Goal: Task Accomplishment & Management: Complete application form

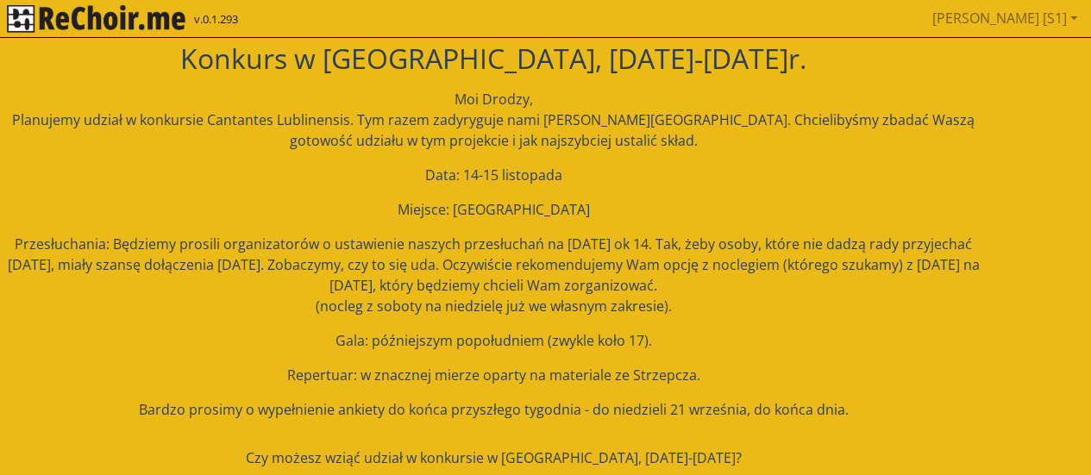
click at [736, 190] on div "Moi Drodzy, Planujemy udział w konkursie Cantantes Lublinensis. Tym razem zadyr…" at bounding box center [493, 254] width 978 height 331
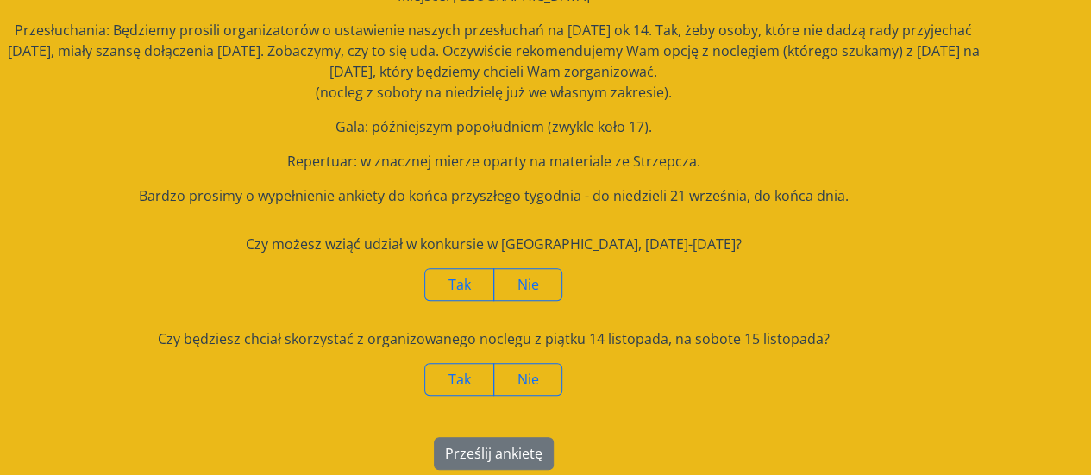
scroll to position [225, 0]
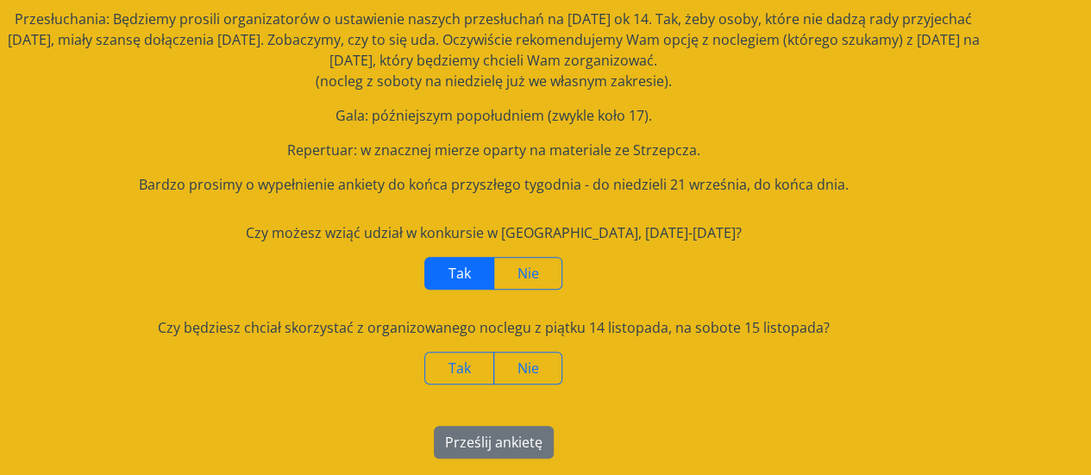
click at [449, 281] on span "Tak" at bounding box center [460, 273] width 22 height 19
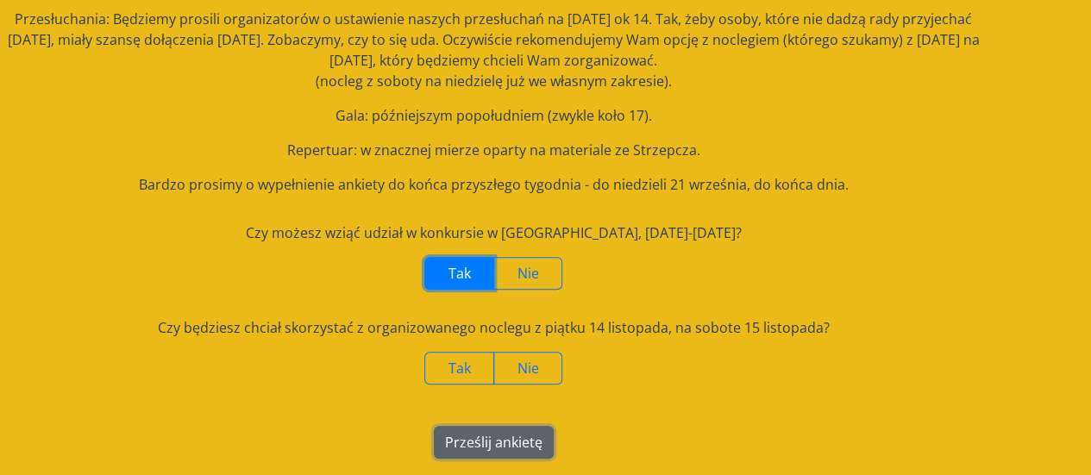
click at [502, 446] on button "Prześlij ankietę" at bounding box center [494, 442] width 120 height 33
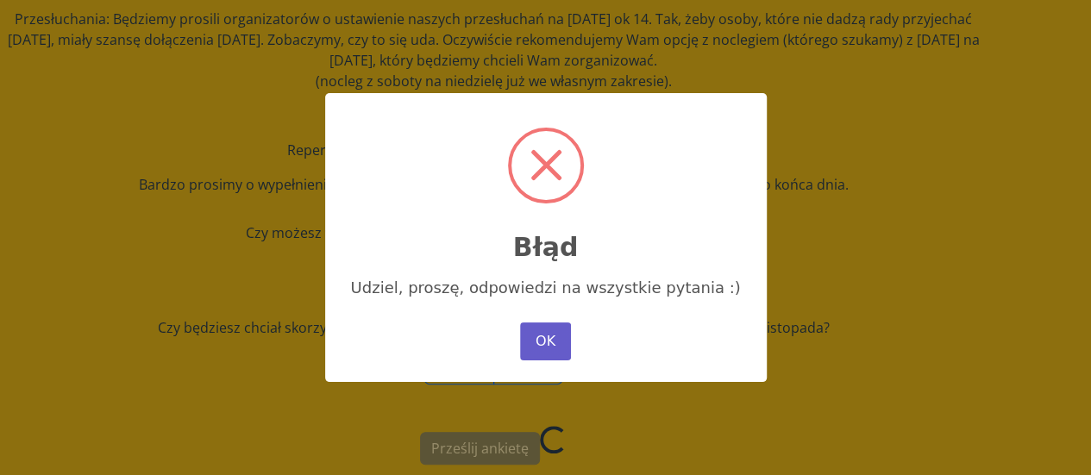
click at [542, 335] on button "OK" at bounding box center [545, 342] width 50 height 38
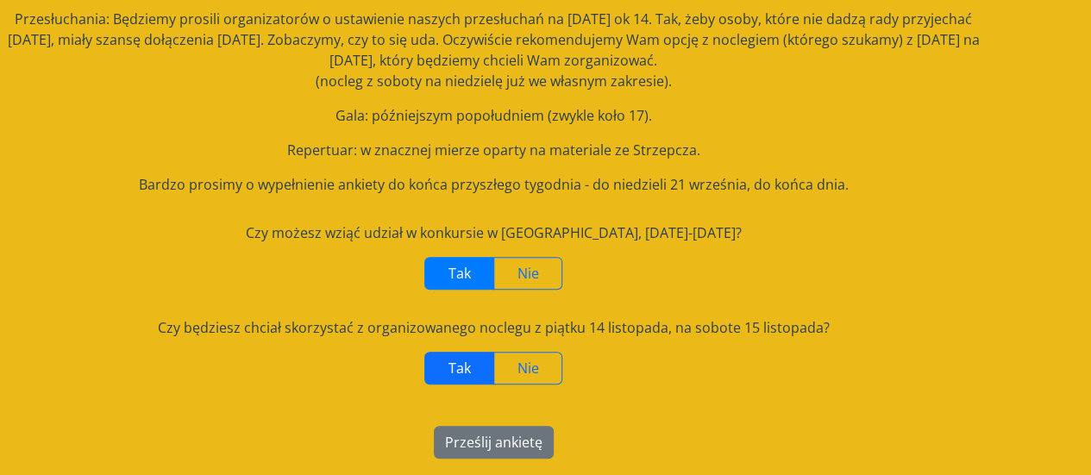
click at [453, 352] on label "Tak" at bounding box center [459, 368] width 70 height 33
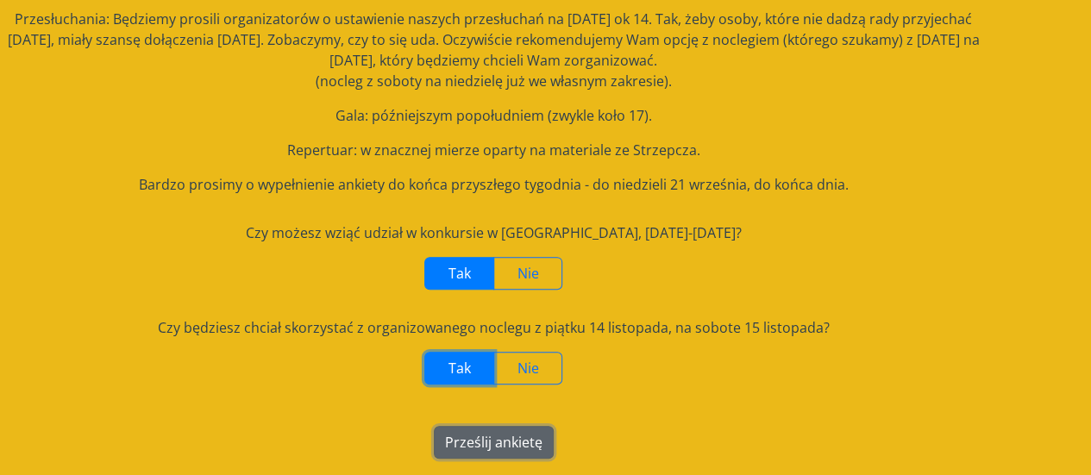
click at [481, 445] on button "Prześlij ankietę" at bounding box center [494, 442] width 120 height 33
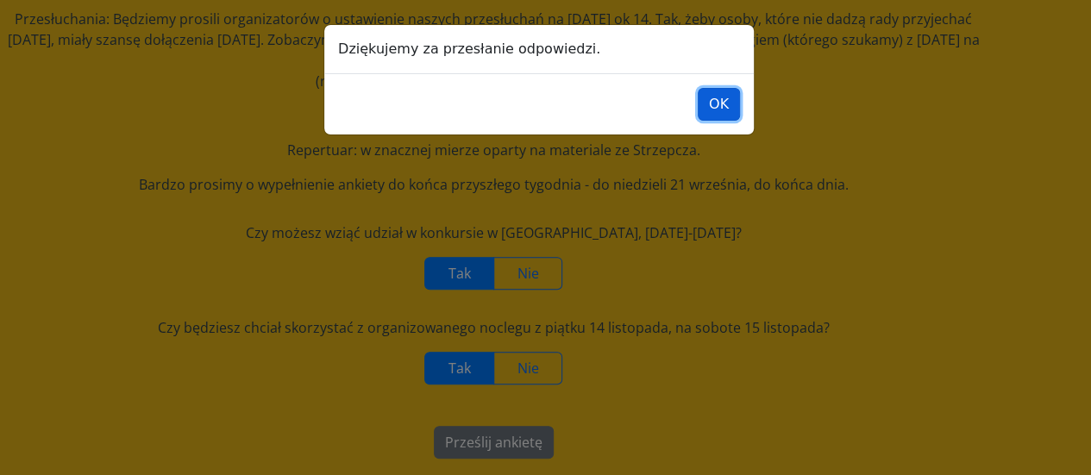
click at [711, 104] on button "OK" at bounding box center [719, 104] width 42 height 33
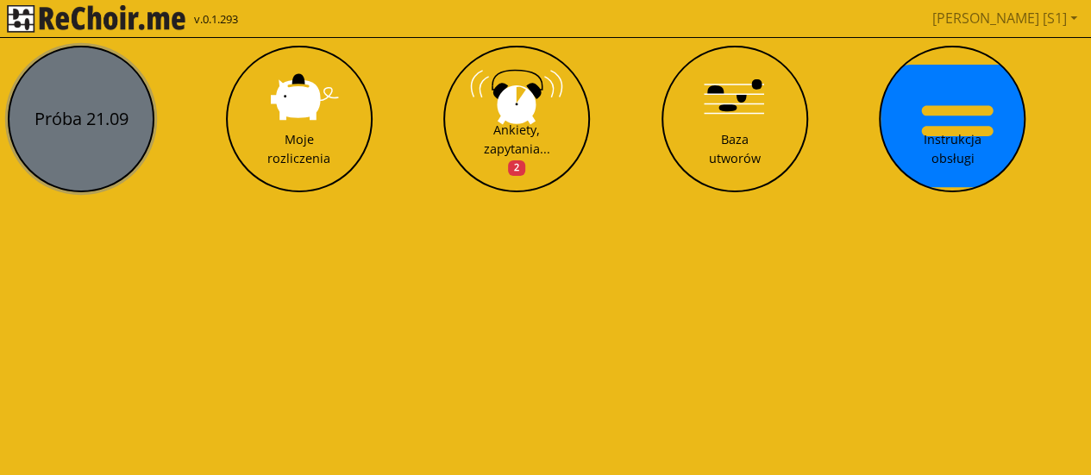
click at [114, 130] on button "Próba 21.09" at bounding box center [81, 119] width 147 height 147
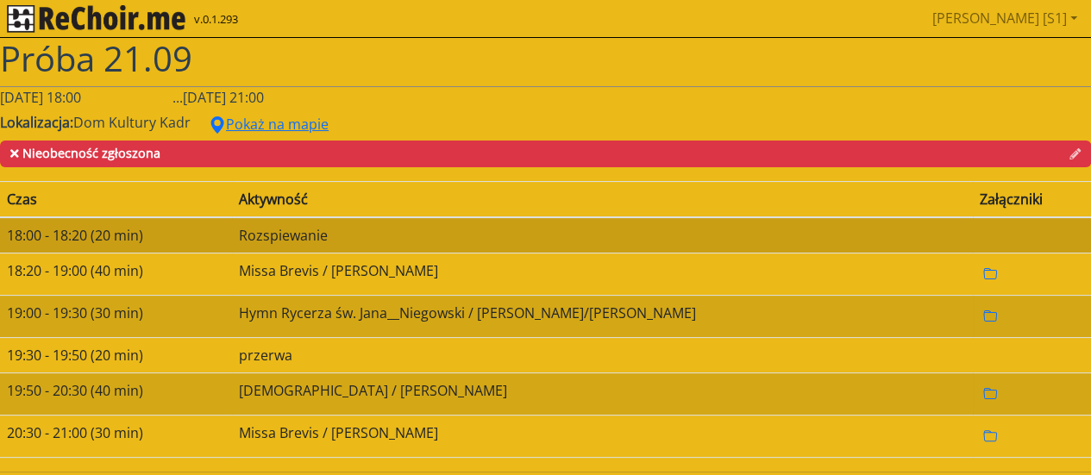
scroll to position [7, 0]
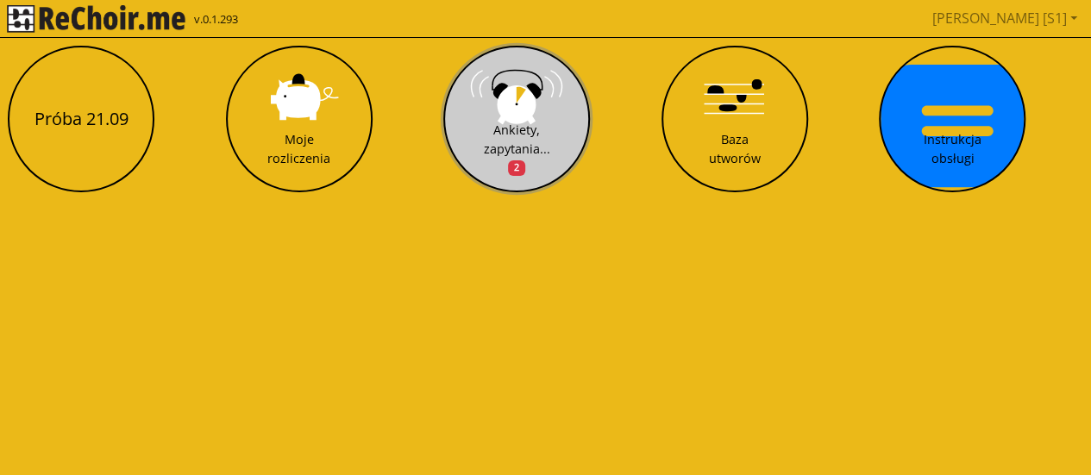
click at [535, 87] on button "Ankiety, zapytania... 2" at bounding box center [516, 119] width 147 height 147
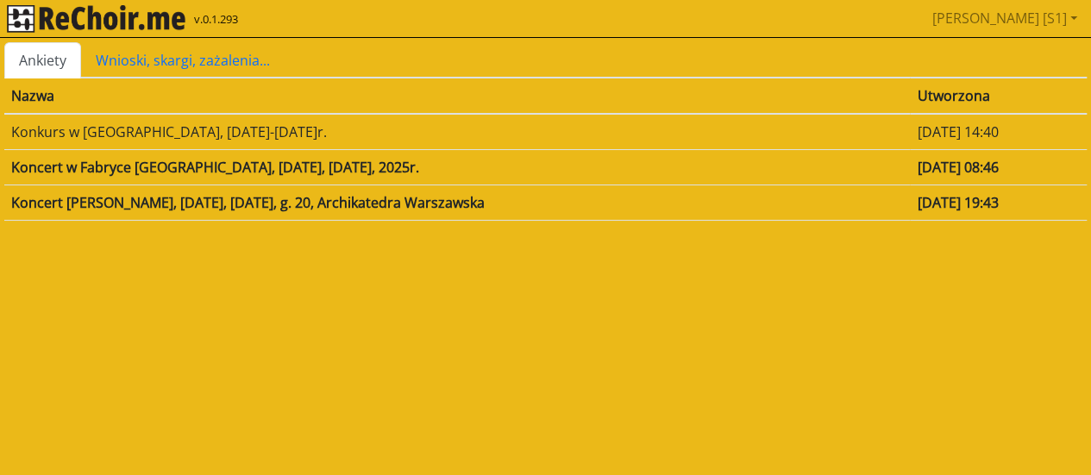
click at [535, 87] on tr "Nazwa Utworzona" at bounding box center [545, 96] width 1083 height 36
click at [262, 160] on td "Koncert w Fabryce [GEOGRAPHIC_DATA], [DATE], [DATE], 2025r." at bounding box center [457, 166] width 906 height 35
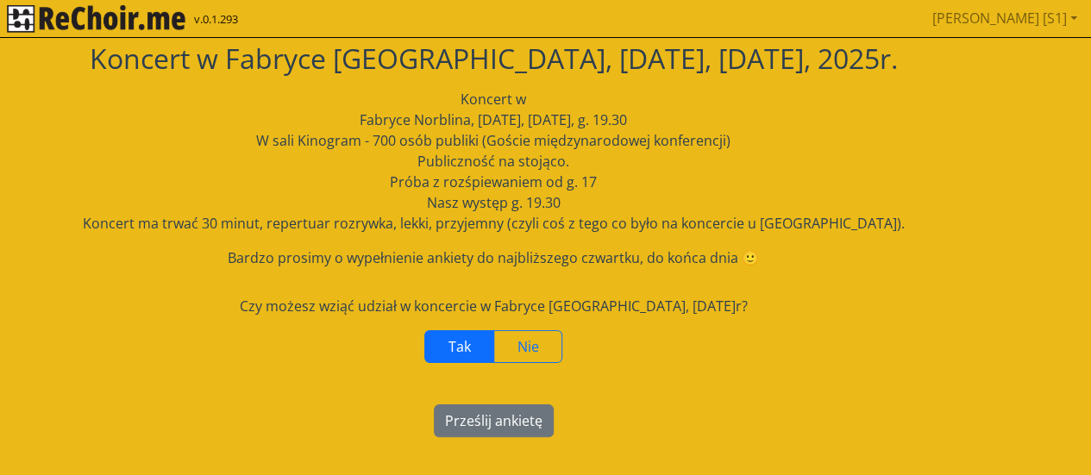
click at [447, 348] on label "Tak" at bounding box center [459, 346] width 70 height 33
click at [468, 424] on button "Prześlij ankietę" at bounding box center [494, 421] width 120 height 33
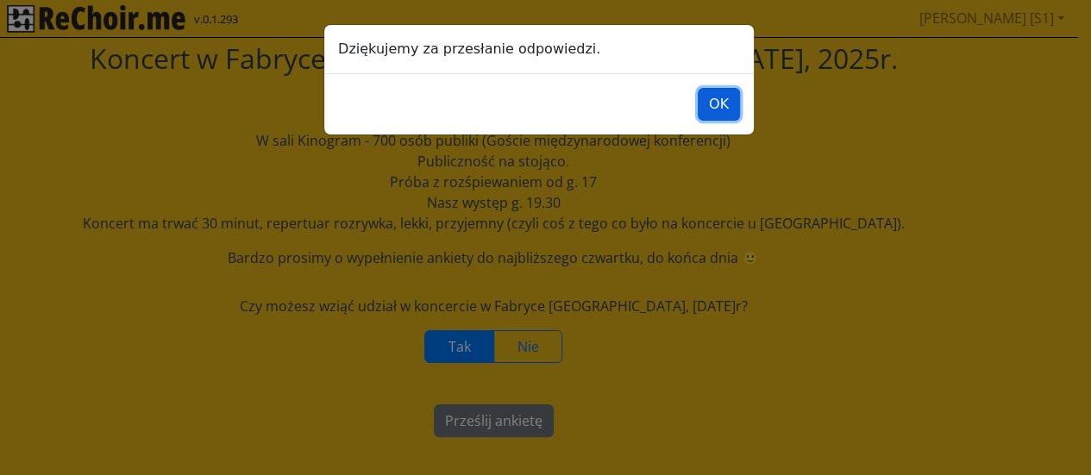
click at [725, 100] on button "OK" at bounding box center [719, 104] width 42 height 33
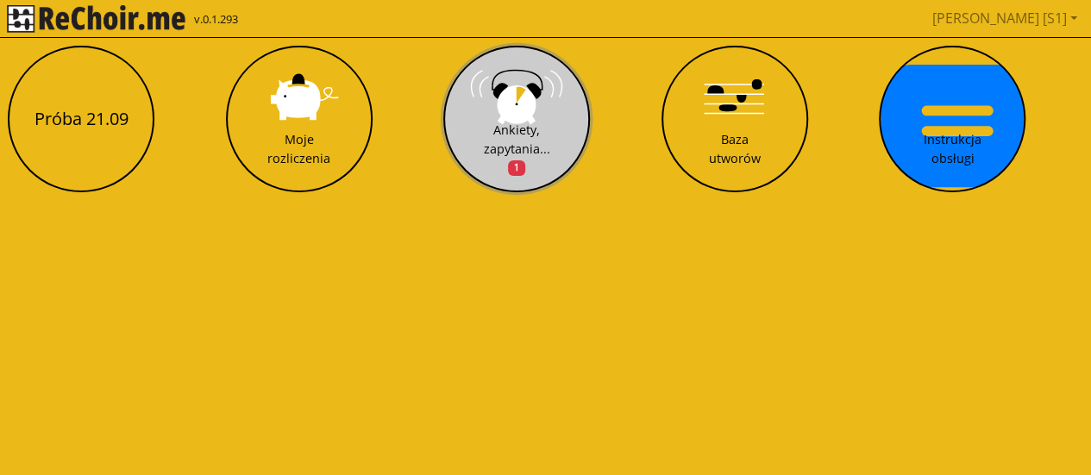
click at [503, 129] on div "Ankiety, zapytania... 1" at bounding box center [517, 149] width 66 height 56
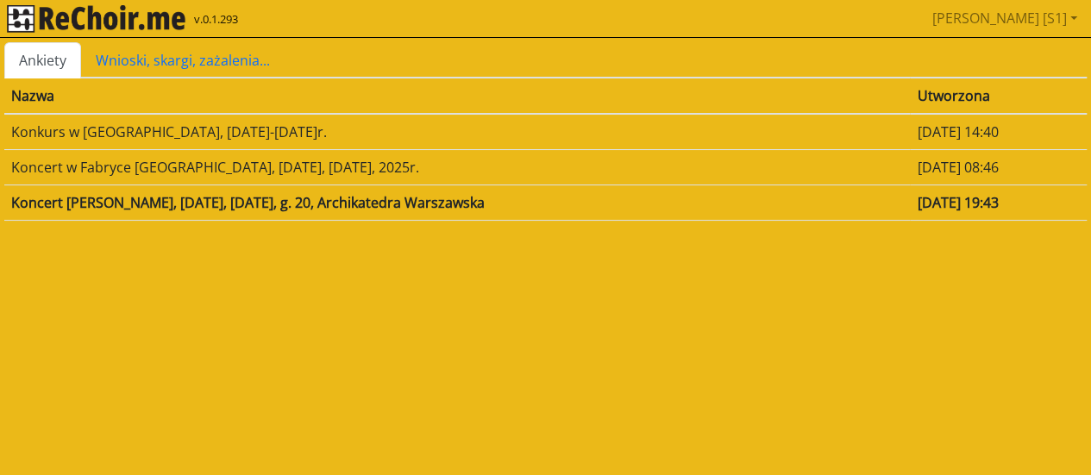
click at [383, 202] on td "Koncert [PERSON_NAME], [DATE], [DATE], g. 20, Archikatedra Warszawska" at bounding box center [457, 202] width 906 height 35
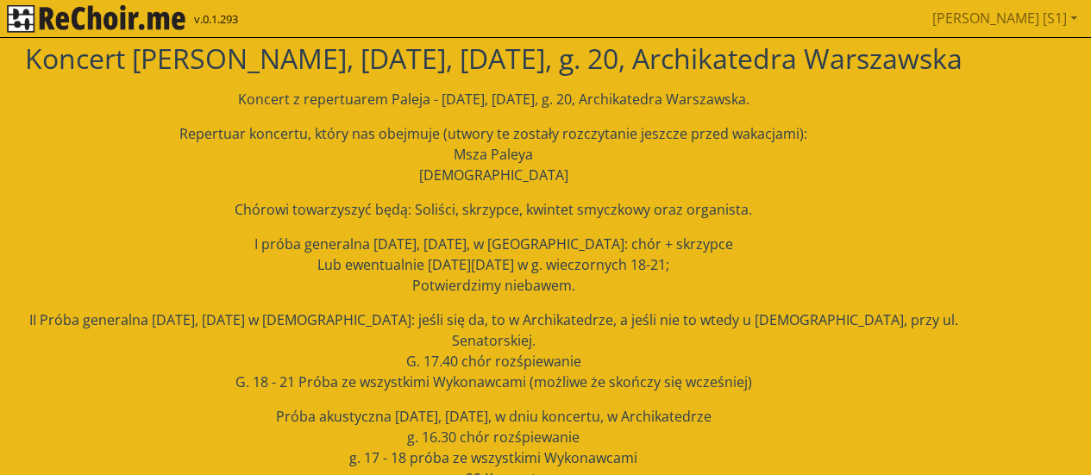
click at [383, 202] on p "Chórowi towarzyszyć będą: Soliści, skrzypce, kwintet smyczkowy oraz organista." at bounding box center [493, 209] width 978 height 21
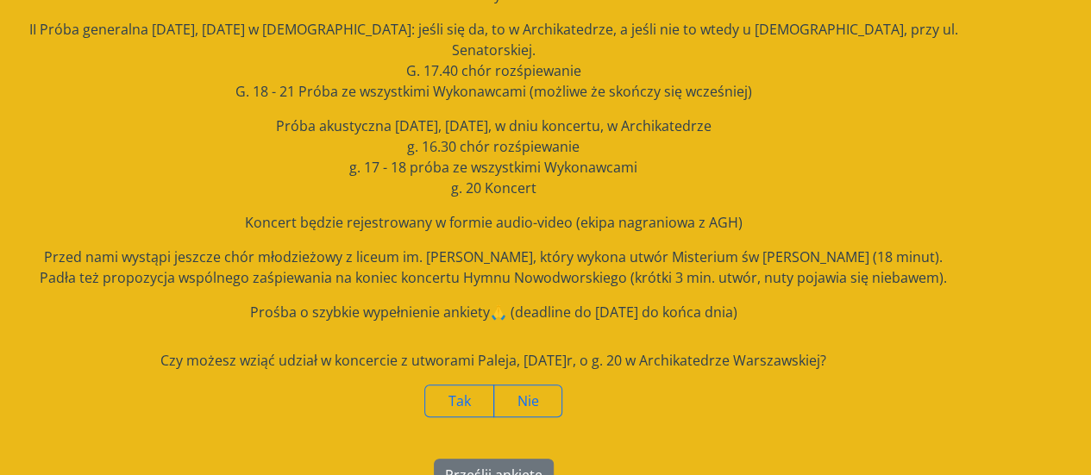
scroll to position [304, 0]
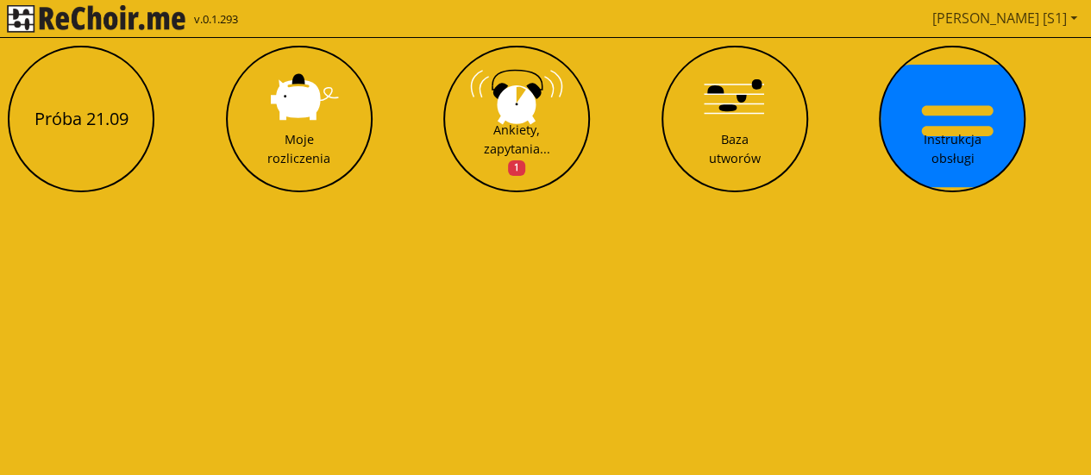
click at [1071, 16] on link "[PERSON_NAME] [S1]" at bounding box center [1005, 18] width 159 height 35
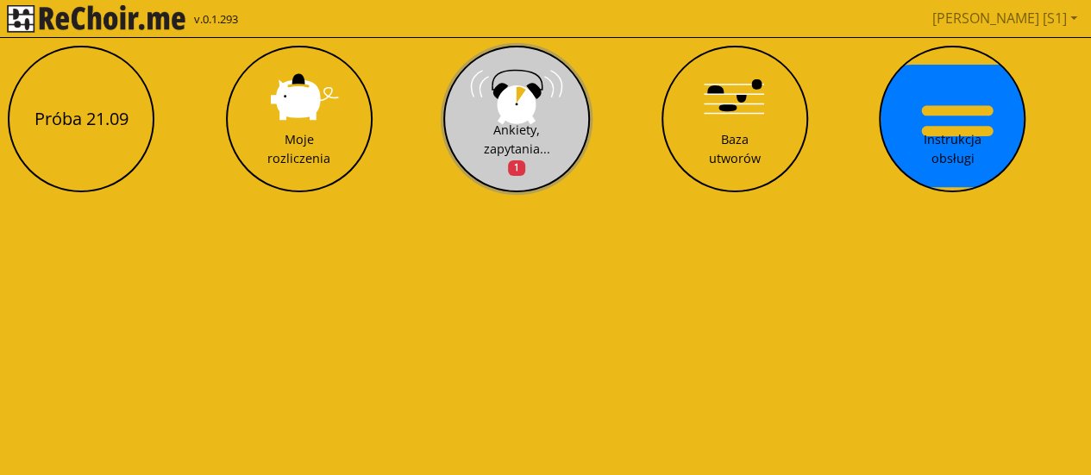
click at [524, 118] on button "Ankiety, zapytania... 1" at bounding box center [516, 119] width 147 height 147
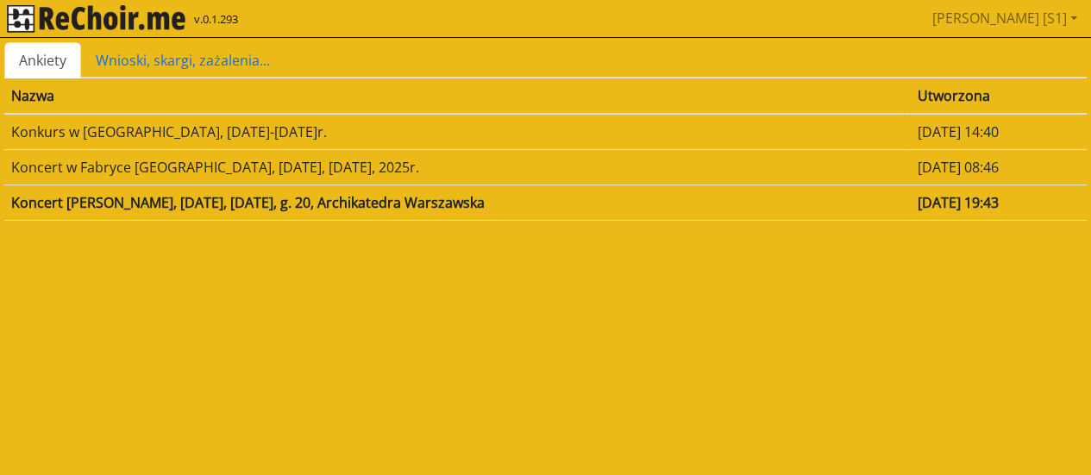
click at [343, 203] on td "Koncert [PERSON_NAME], [DATE], [DATE], g. 20, Archikatedra Warszawska" at bounding box center [457, 202] width 906 height 35
click at [343, 203] on html "**********" at bounding box center [545, 119] width 1091 height 239
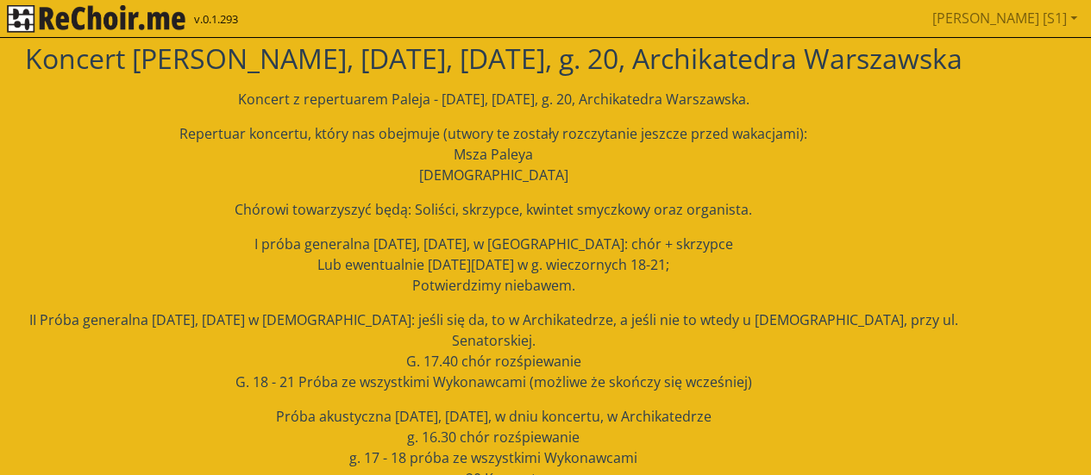
click at [377, 382] on div "Koncert z repertuarem Paleja - [DATE], [DATE], g. 20, Archikatedra Warszawska. …" at bounding box center [493, 351] width 978 height 524
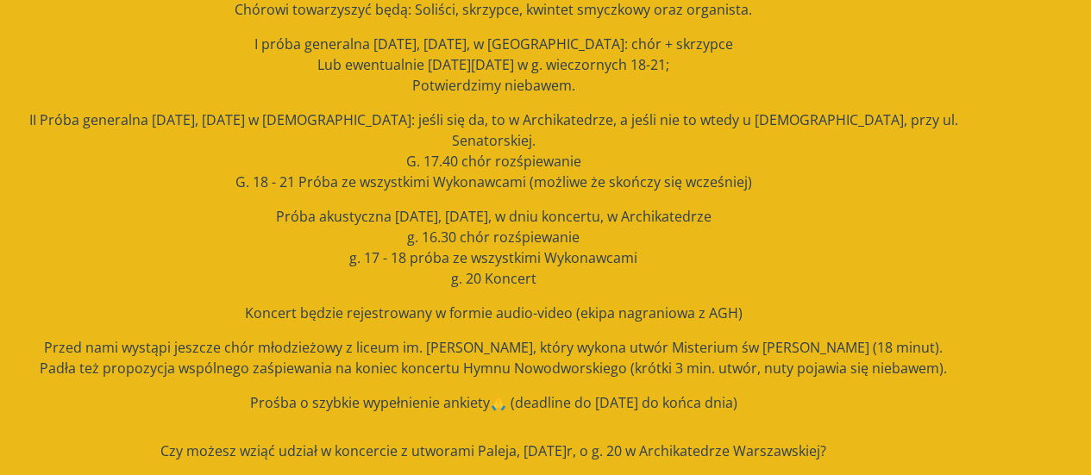
scroll to position [166, 0]
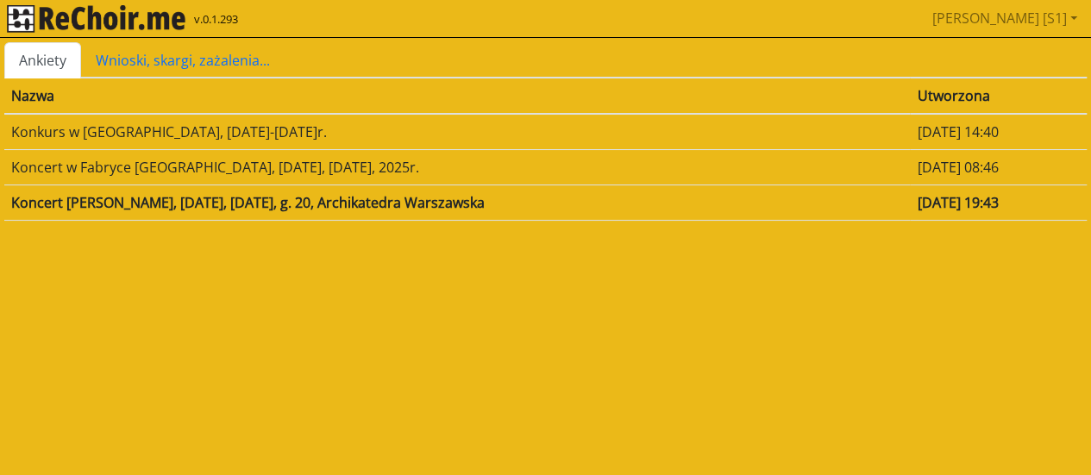
click at [193, 167] on td "Koncert w Fabryce [GEOGRAPHIC_DATA], [DATE], [DATE], 2025r." at bounding box center [457, 166] width 906 height 35
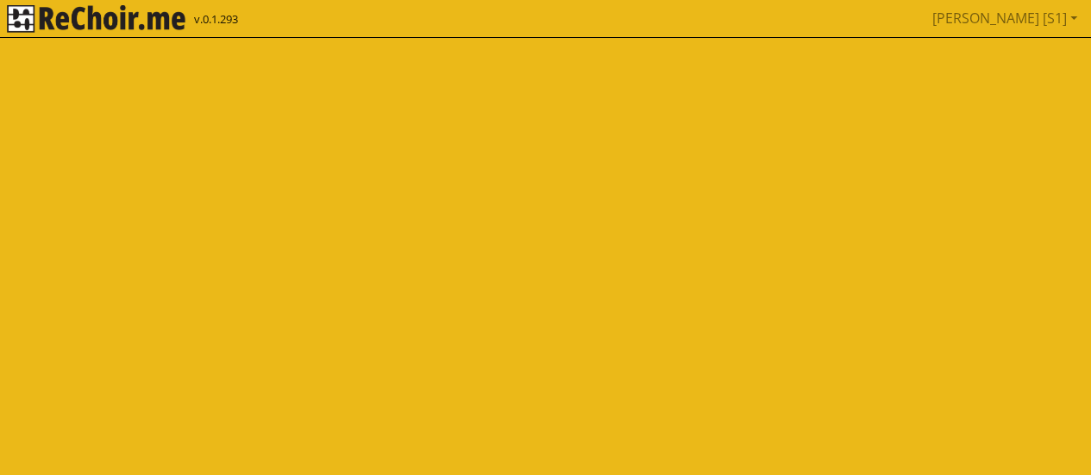
click at [193, 38] on html "v.0.1.293 Joanna [S1] Pobierz link do kalendarza Wyloguj" at bounding box center [545, 19] width 1091 height 38
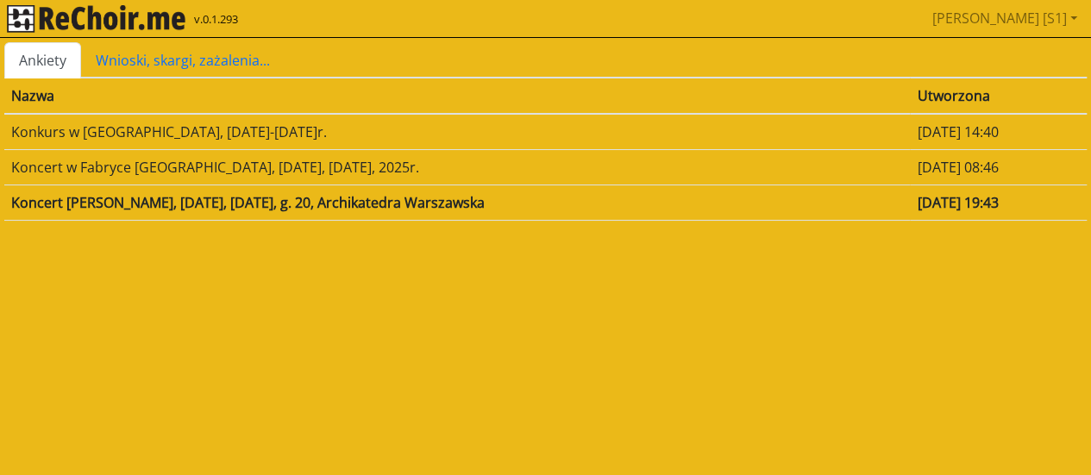
click at [118, 210] on td "Koncert [PERSON_NAME], [DATE], [DATE], g. 20, Archikatedra Warszawska" at bounding box center [457, 202] width 906 height 35
click at [118, 210] on html "**********" at bounding box center [545, 119] width 1091 height 239
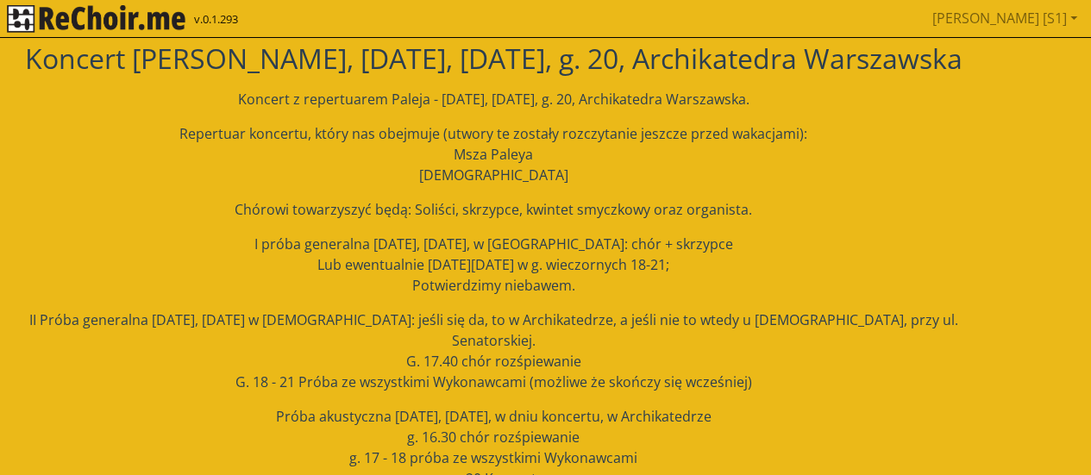
click at [376, 323] on p "II Próba generalna 8 października, środa w Kościele: jeśli się da, to w Archika…" at bounding box center [493, 351] width 978 height 83
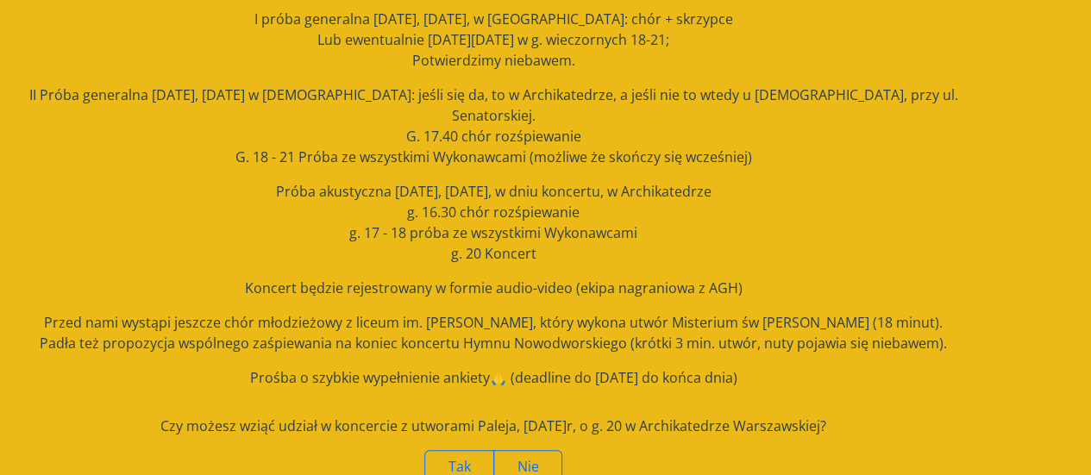
scroll to position [304, 0]
